Goal: Ask a question

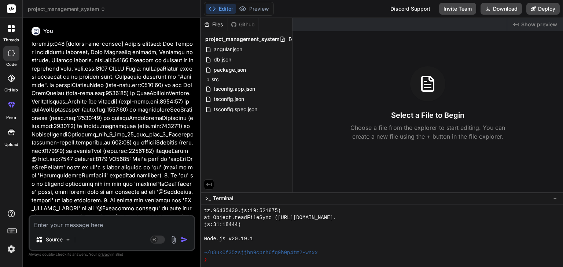
scroll to position [281, 0]
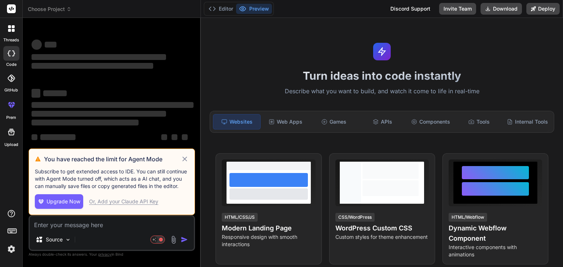
click at [59, 10] on span "Choose Project" at bounding box center [50, 8] width 44 height 7
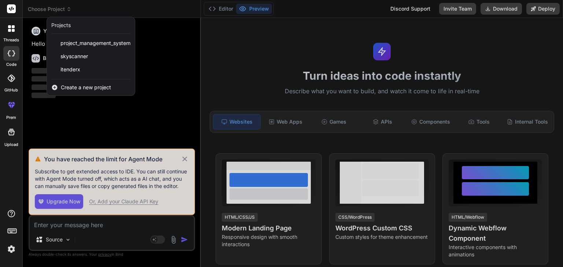
click at [59, 10] on div at bounding box center [281, 133] width 563 height 267
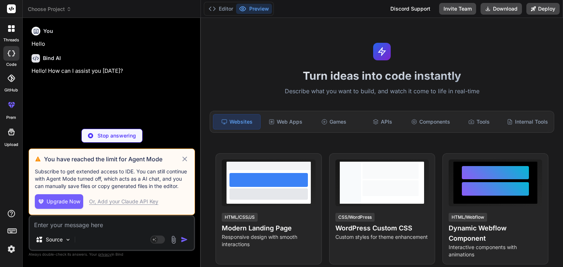
click at [15, 84] on div at bounding box center [11, 78] width 16 height 16
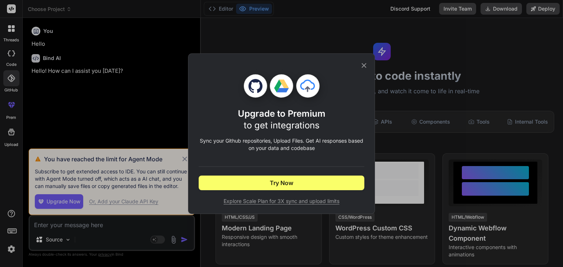
click at [365, 68] on icon at bounding box center [364, 66] width 8 height 8
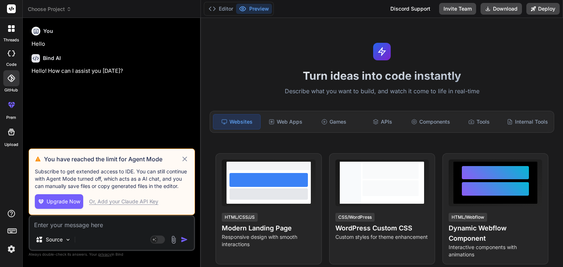
click at [9, 33] on div at bounding box center [11, 28] width 15 height 15
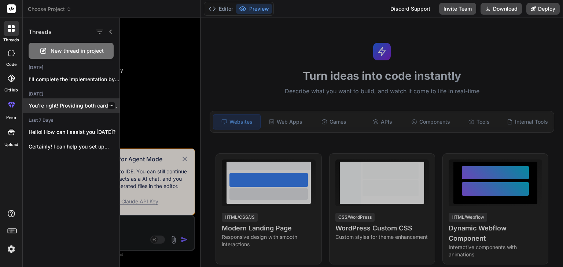
click at [67, 109] on p "You're right! Providing both card and tabular..." at bounding box center [74, 105] width 91 height 7
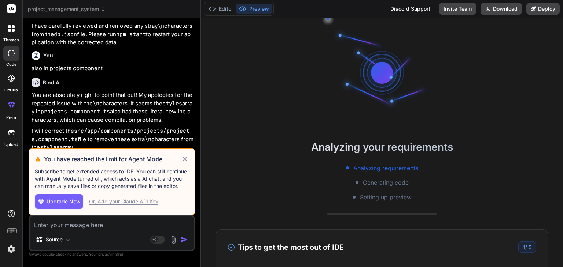
scroll to position [2249, 0]
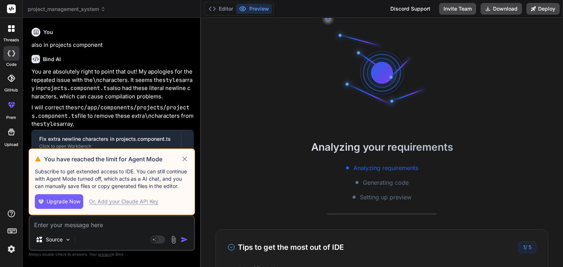
click at [12, 56] on icon at bounding box center [11, 54] width 7 height 6
click at [183, 161] on icon at bounding box center [184, 159] width 5 height 5
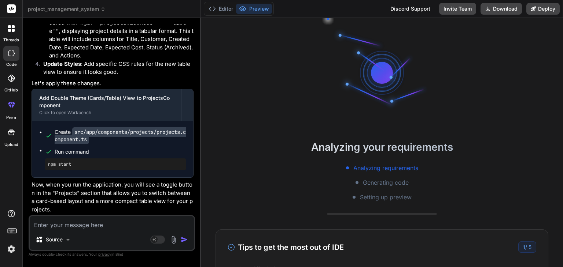
scroll to position [2712, 0]
click at [12, 140] on div at bounding box center [12, 132] width 18 height 18
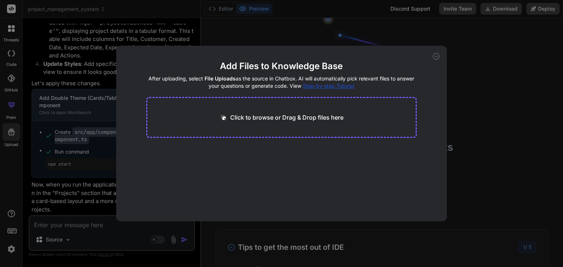
click at [437, 55] on icon at bounding box center [436, 56] width 7 height 7
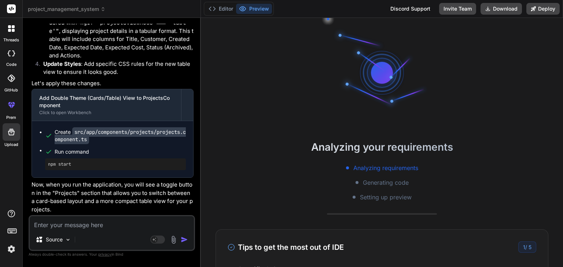
click at [13, 58] on div at bounding box center [11, 53] width 16 height 15
click at [12, 53] on icon at bounding box center [11, 54] width 7 height 6
click at [9, 30] on icon at bounding box center [9, 30] width 3 height 3
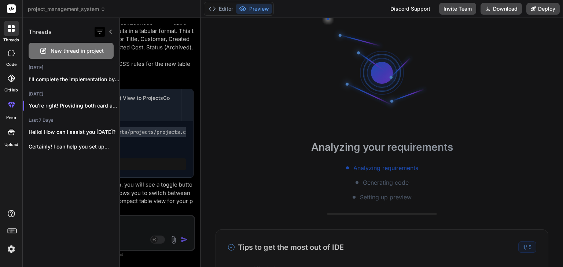
click at [98, 35] on icon "button" at bounding box center [99, 31] width 9 height 9
click at [11, 12] on rect at bounding box center [11, 8] width 9 height 9
click at [94, 10] on span "project_management_system" at bounding box center [67, 8] width 78 height 7
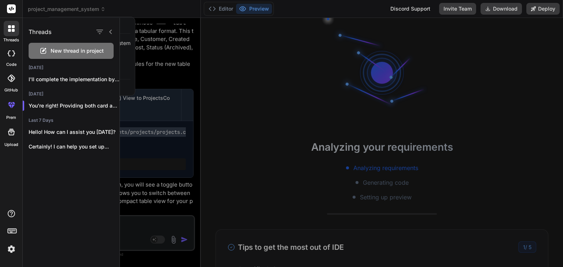
click at [123, 9] on div at bounding box center [281, 133] width 563 height 267
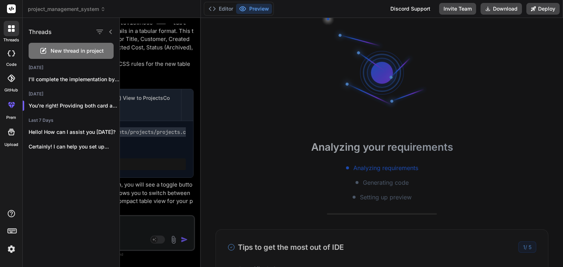
click at [15, 8] on div at bounding box center [11, 9] width 22 height 18
click at [12, 9] on icon at bounding box center [11, 8] width 9 height 9
drag, startPoint x: 169, startPoint y: 195, endPoint x: 201, endPoint y: 197, distance: 32.7
click at [201, 197] on div at bounding box center [341, 142] width 443 height 249
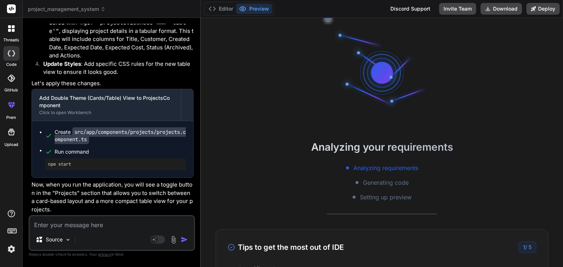
click at [63, 10] on span "project_management_system" at bounding box center [67, 8] width 78 height 7
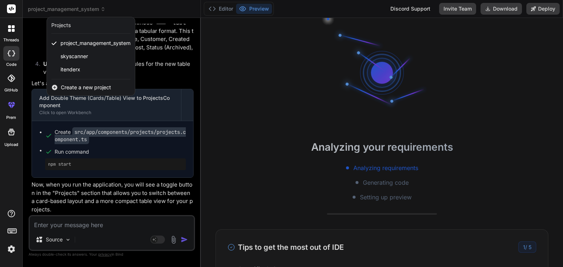
click at [103, 10] on div at bounding box center [281, 133] width 563 height 267
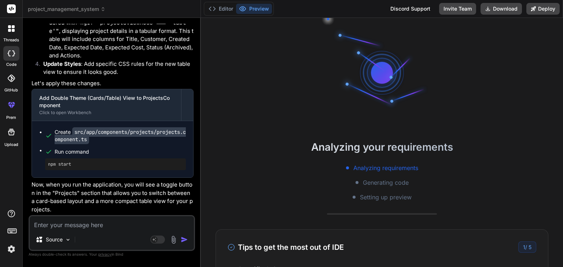
click at [103, 10] on icon at bounding box center [103, 10] width 2 height 1
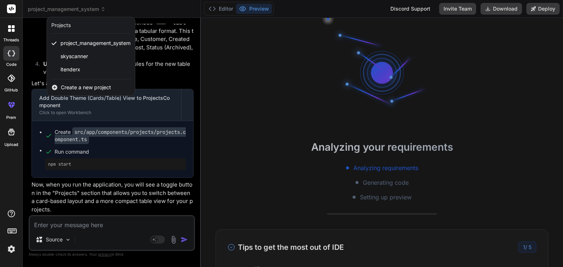
drag, startPoint x: 100, startPoint y: 44, endPoint x: 148, endPoint y: 10, distance: 59.2
click at [148, 10] on div at bounding box center [281, 133] width 563 height 267
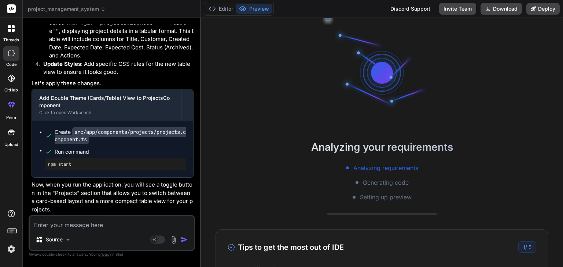
click at [10, 251] on img at bounding box center [11, 249] width 12 height 12
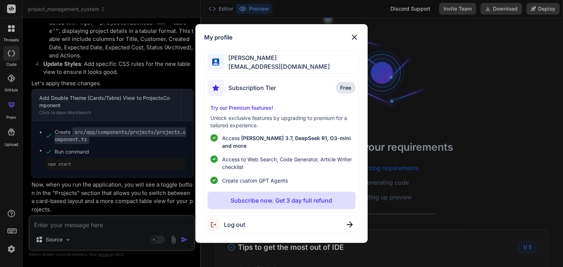
click at [353, 42] on img at bounding box center [354, 37] width 9 height 9
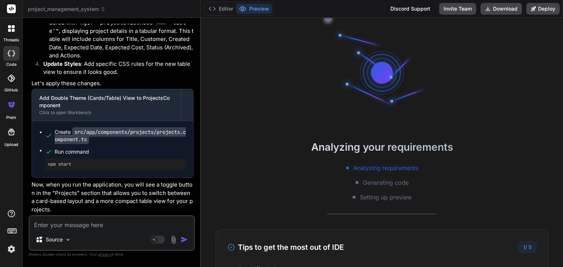
click at [104, 8] on icon at bounding box center [102, 9] width 5 height 5
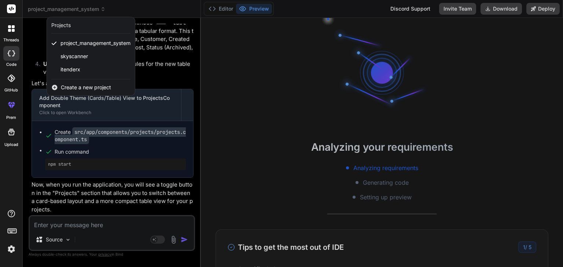
drag, startPoint x: 79, startPoint y: 44, endPoint x: 152, endPoint y: 13, distance: 78.7
click at [152, 13] on div at bounding box center [281, 133] width 563 height 267
click at [152, 13] on header "project_management_system Created with Pixso. Projects project_management_syste…" at bounding box center [112, 9] width 178 height 18
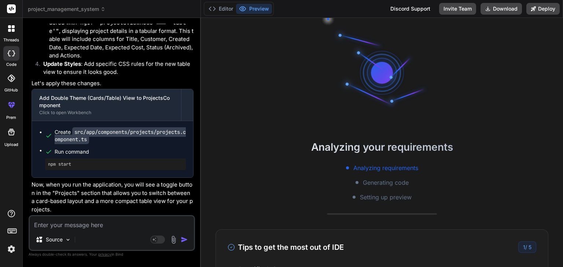
click at [98, 9] on span "project_management_system" at bounding box center [67, 8] width 78 height 7
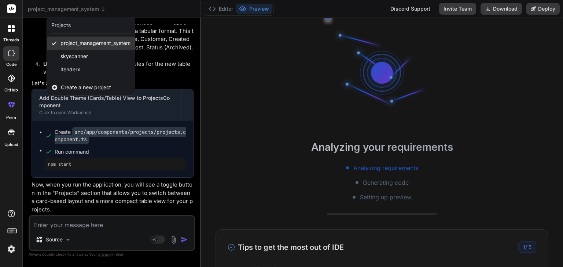
click at [97, 44] on span "project_management_system" at bounding box center [95, 43] width 70 height 7
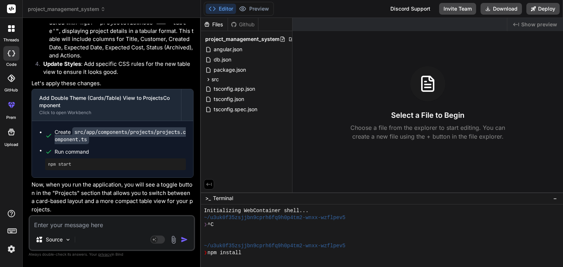
type textarea "x"
